Goal: Task Accomplishment & Management: Manage account settings

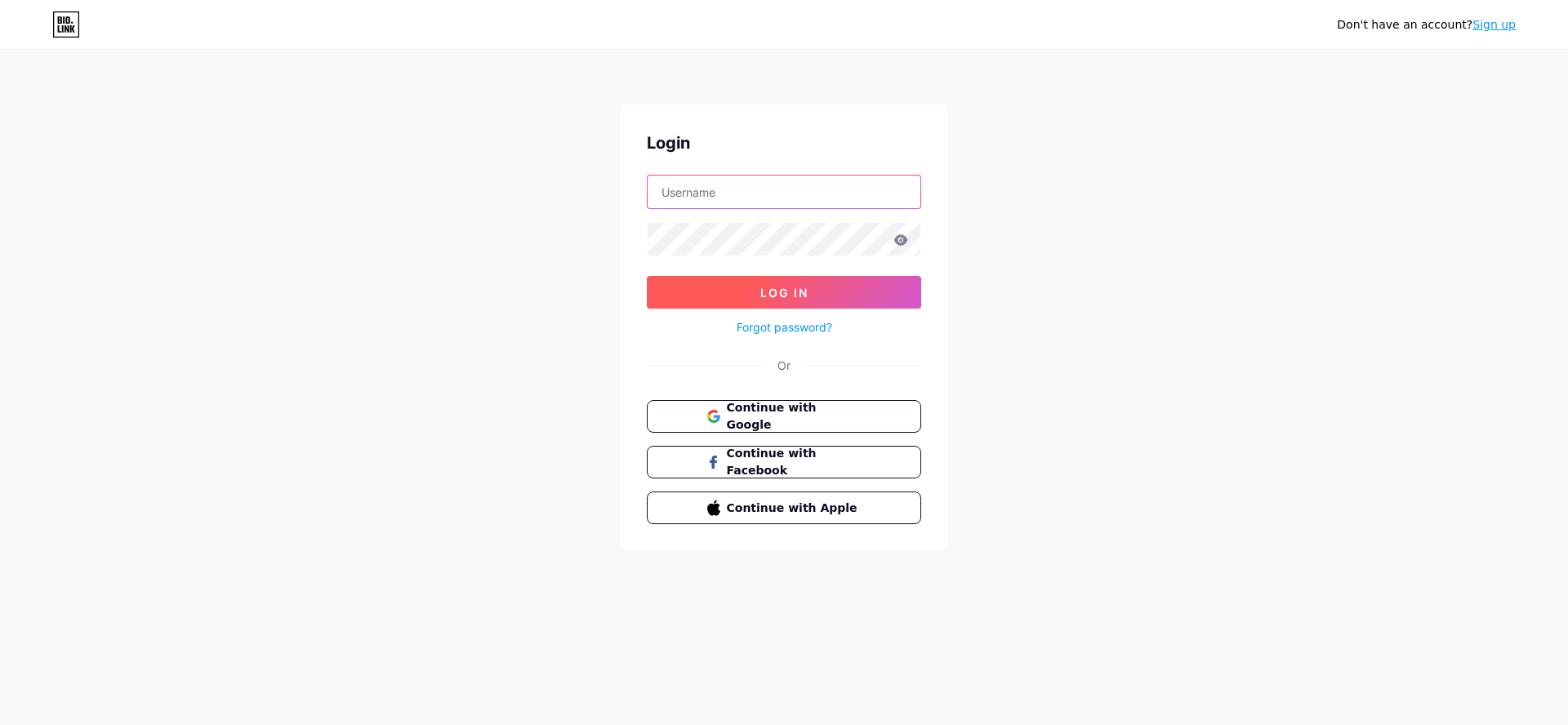
type input "[EMAIL_ADDRESS][DOMAIN_NAME]"
click at [763, 283] on button "Log In" at bounding box center [783, 292] width 275 height 32
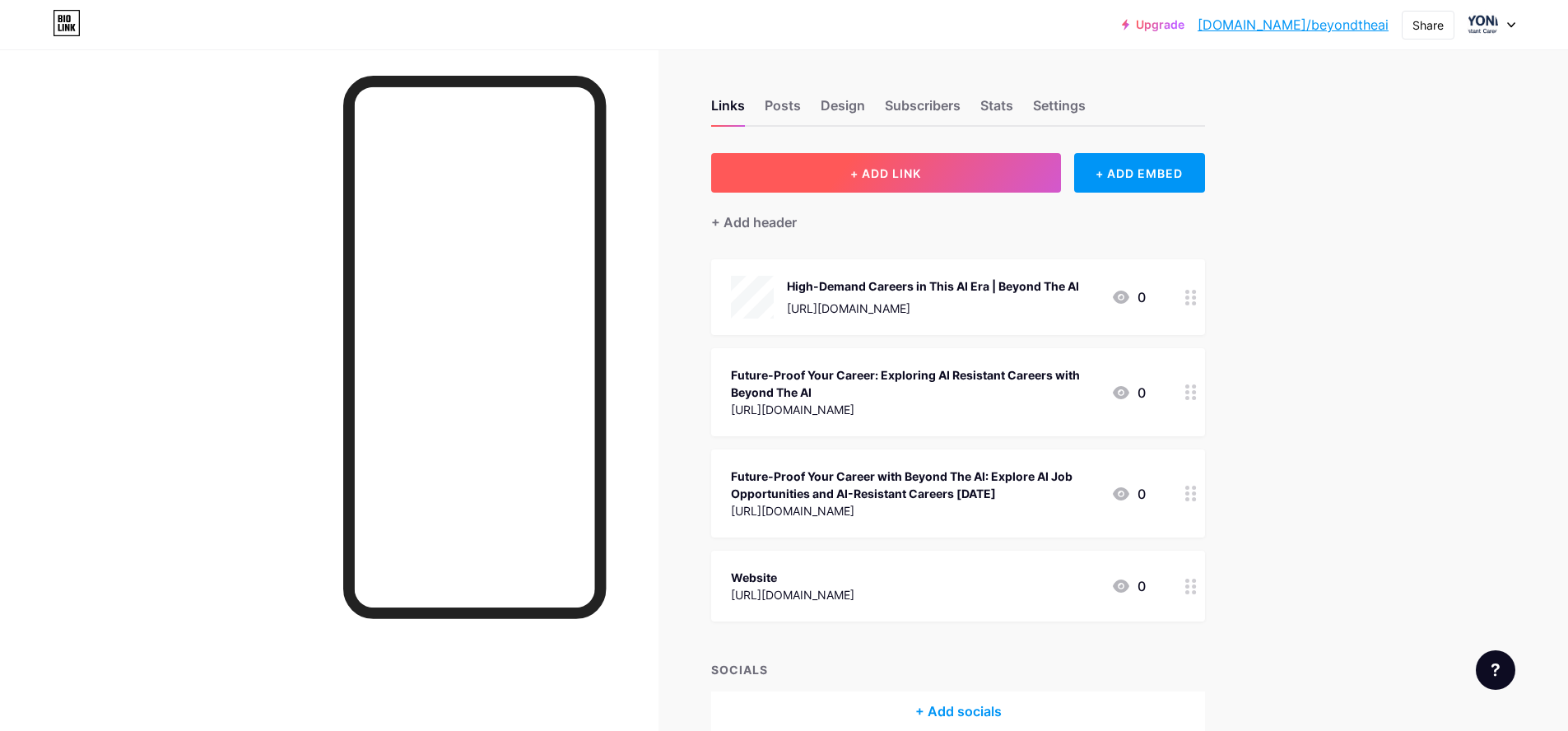
click at [870, 173] on span "+ ADD LINK" at bounding box center [886, 173] width 71 height 14
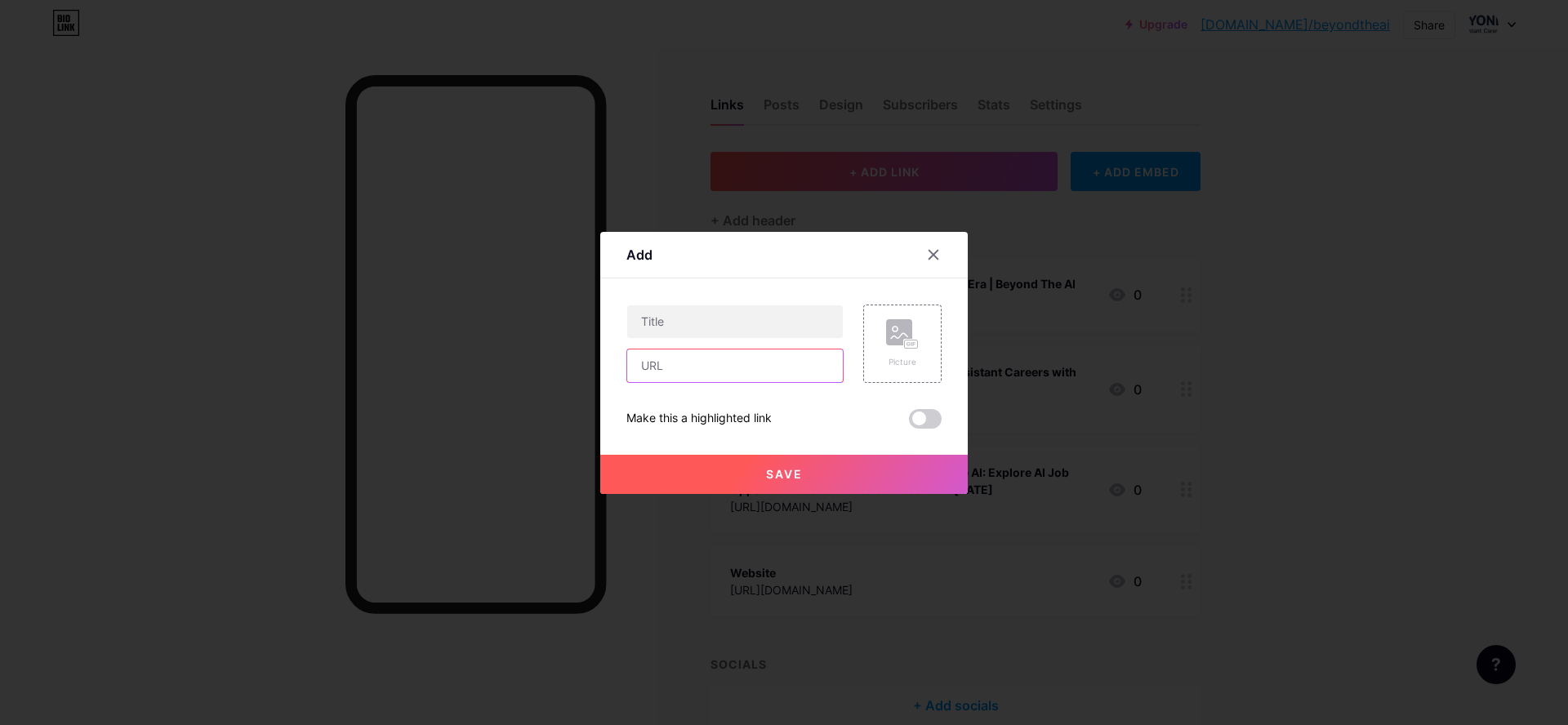
click at [707, 369] on input "text" at bounding box center [735, 366] width 216 height 32
paste input "[URL][DOMAIN_NAME]"
type input "[URL][DOMAIN_NAME]"
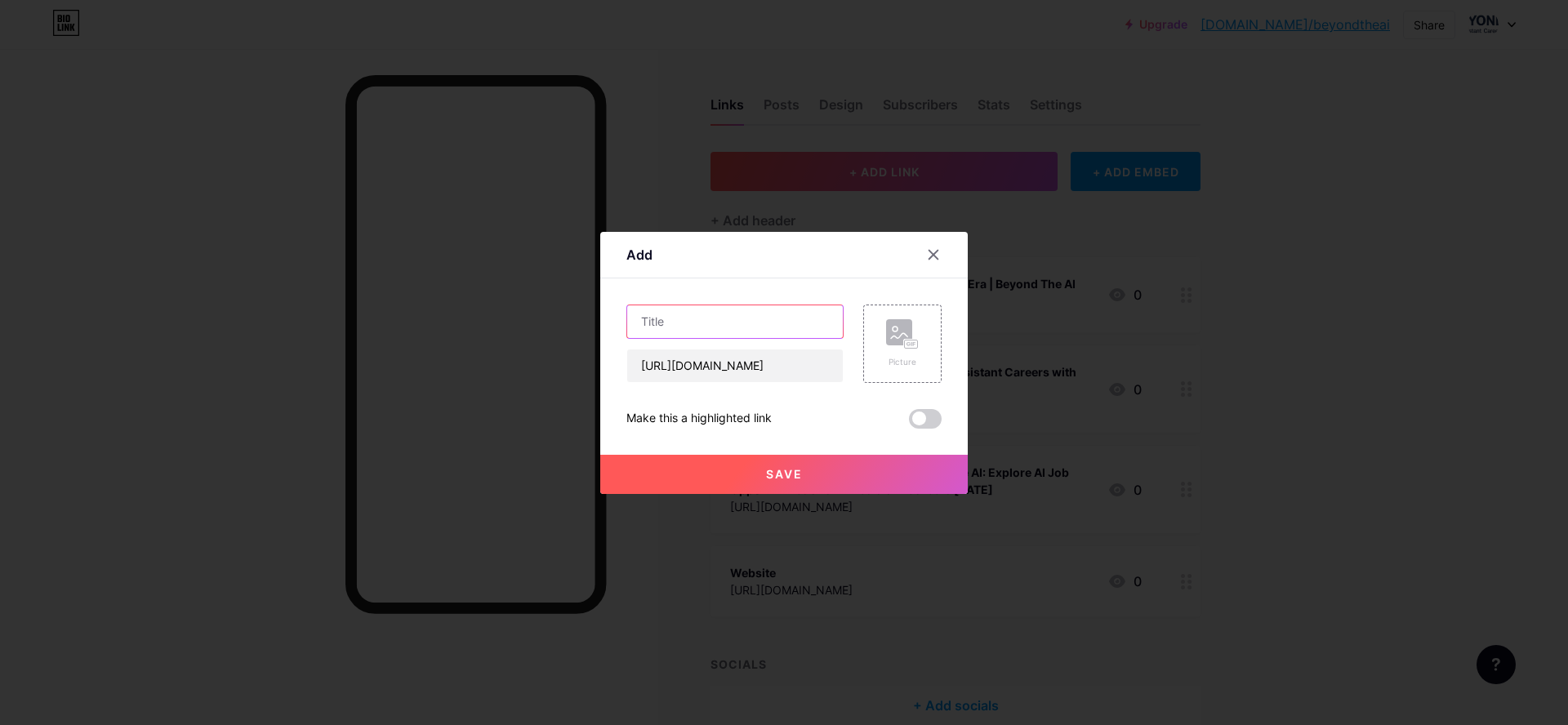
click at [710, 323] on input "text" at bounding box center [735, 321] width 216 height 32
paste input "Most Vulnerable Jobs to AI: How Automation is Reshaping the Workforce"
type input "Most Vulnerable Jobs to AI: How Automation is Reshaping the Workforce"
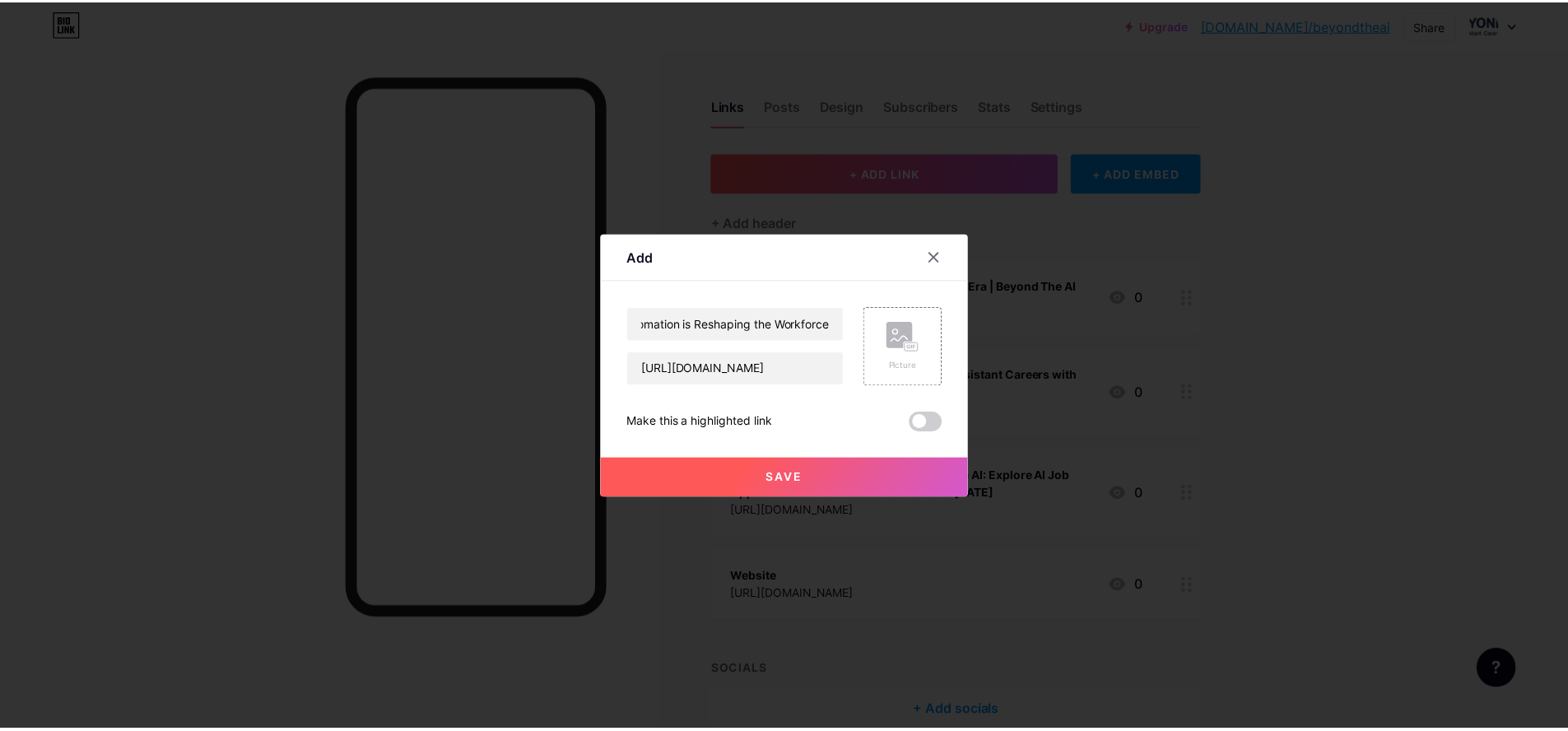
scroll to position [0, 0]
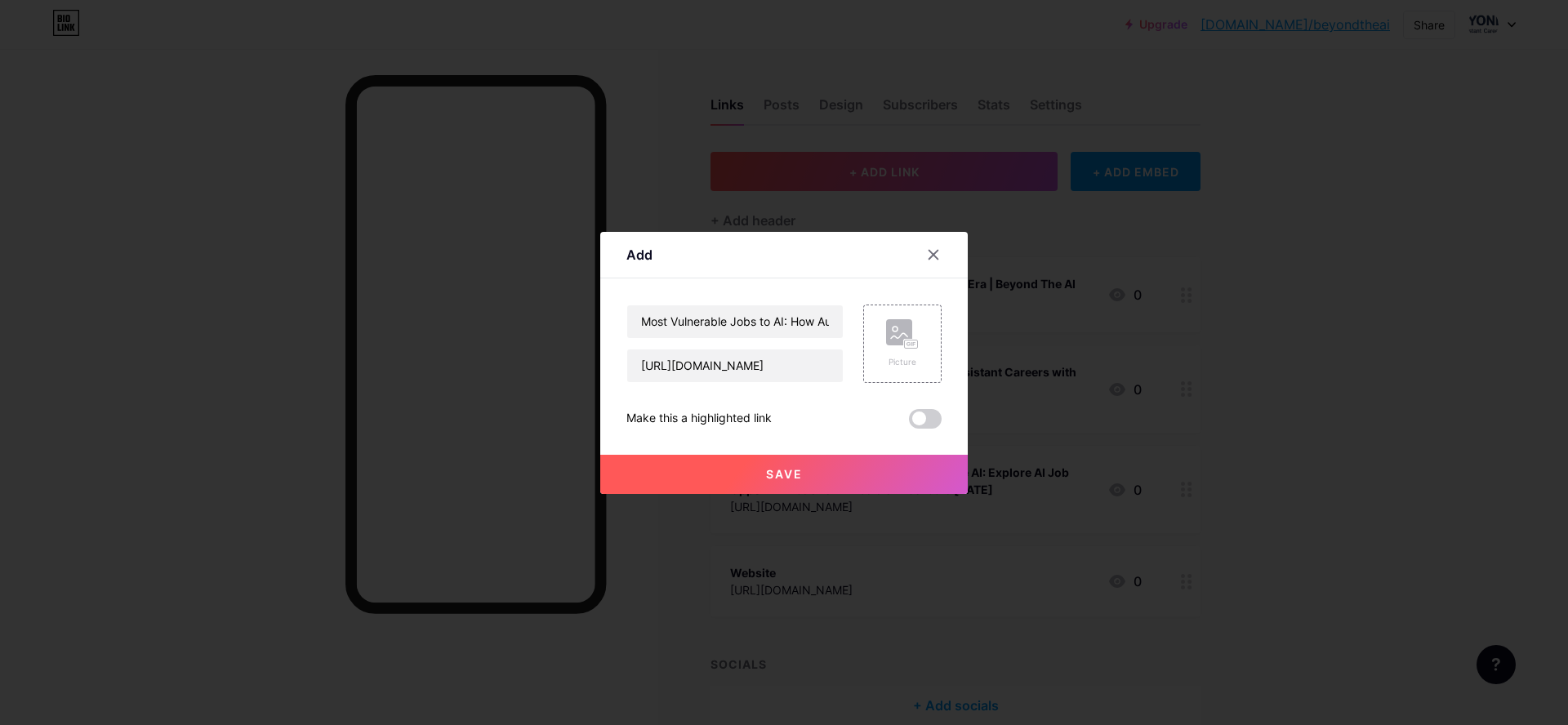
click at [786, 467] on span "Save" at bounding box center [784, 473] width 37 height 14
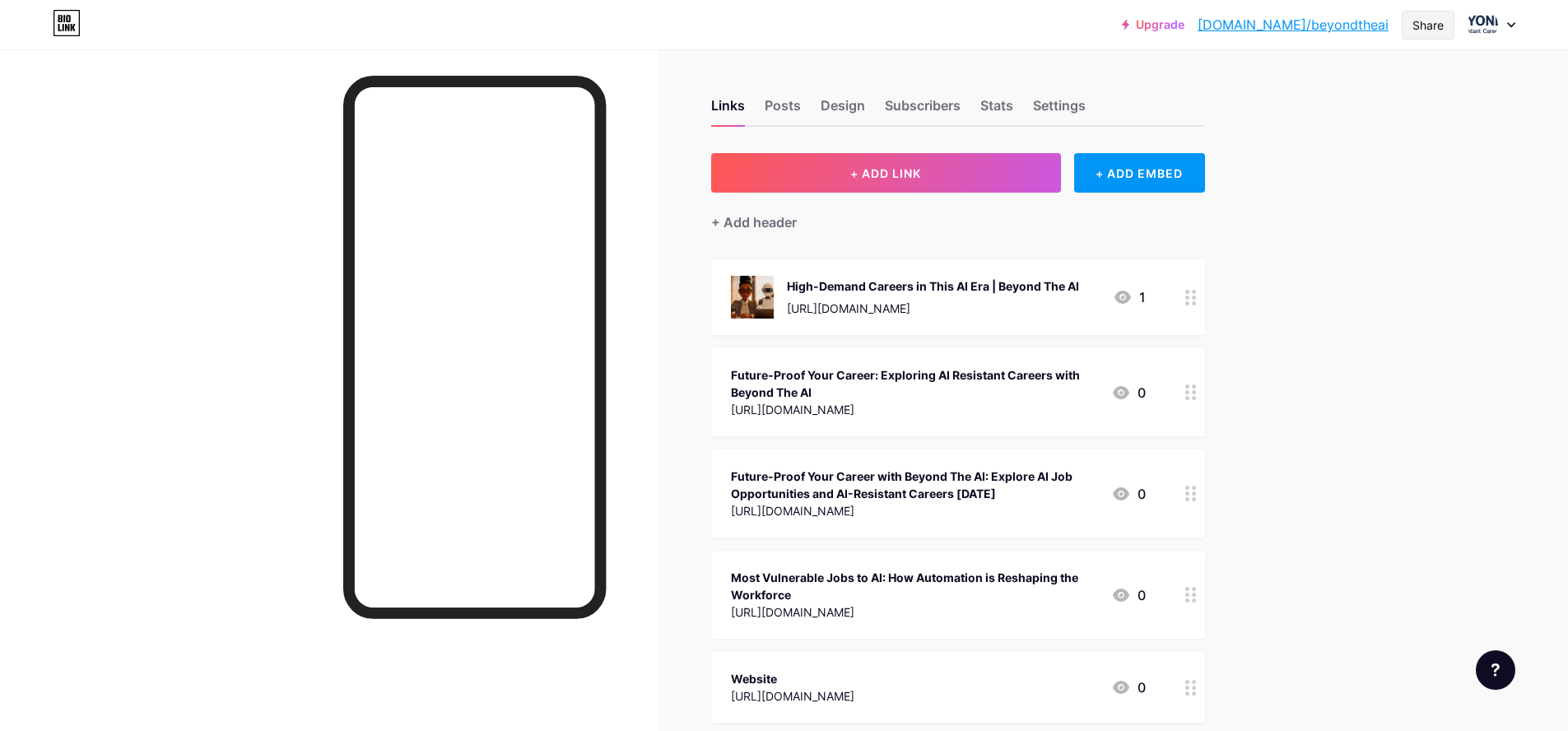
click at [1434, 25] on div "Share" at bounding box center [1427, 25] width 32 height 17
click at [1316, 94] on div "Copy link" at bounding box center [1330, 84] width 245 height 39
